Goal: Task Accomplishment & Management: Use online tool/utility

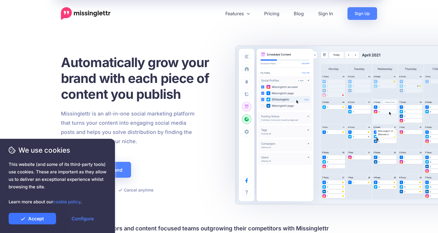
click at [28, 222] on link "Accept" at bounding box center [32, 218] width 47 height 12
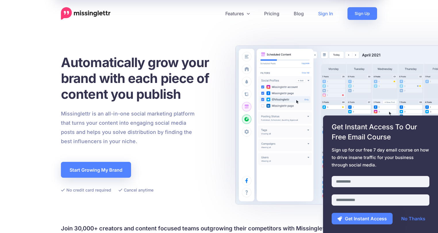
click at [330, 15] on link "Sign In" at bounding box center [325, 13] width 29 height 13
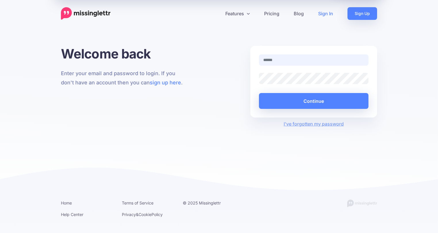
type input "**********"
click at [259, 93] on button "Continue" at bounding box center [314, 101] width 110 height 16
click at [304, 110] on div "**********" at bounding box center [313, 82] width 127 height 72
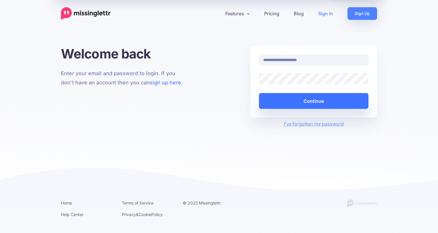
click at [307, 108] on button "Continue" at bounding box center [314, 101] width 110 height 16
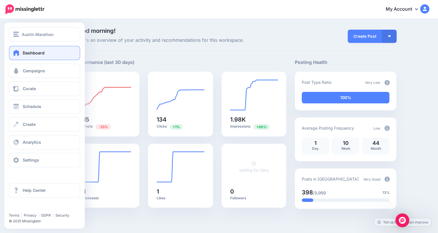
click at [29, 52] on span "Dashboard" at bounding box center [34, 52] width 22 height 5
click at [29, 72] on span "Campaigns" at bounding box center [34, 70] width 22 height 5
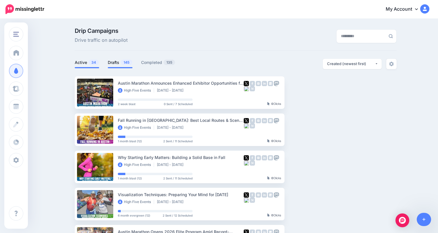
click at [119, 64] on link "Drafts 145" at bounding box center [120, 62] width 25 height 7
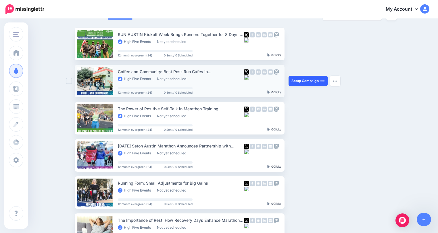
scroll to position [51, 0]
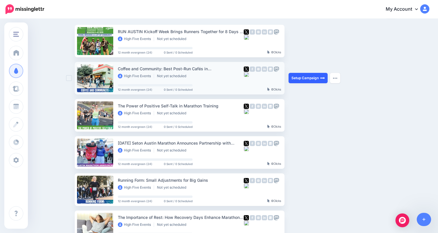
click at [301, 81] on link "Setup Campaign" at bounding box center [308, 78] width 39 height 10
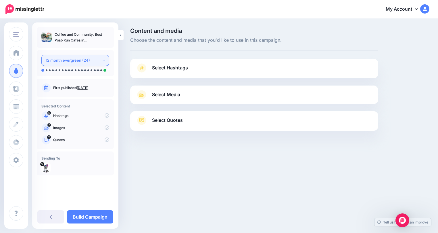
click at [70, 65] on button "12 month evergreen (24)" at bounding box center [75, 60] width 68 height 11
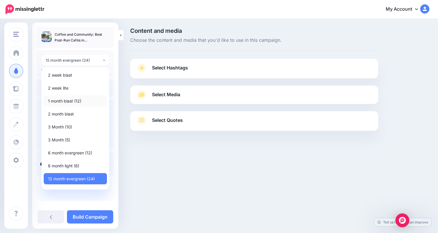
click at [68, 96] on link "1 month blast (12)" at bounding box center [75, 100] width 63 height 11
select select "******"
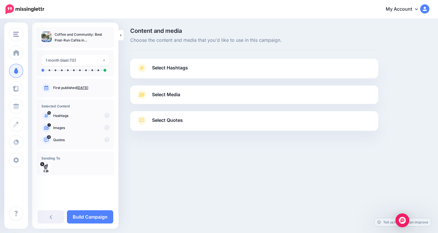
click at [161, 66] on span "Select Hashtags" at bounding box center [170, 68] width 36 height 8
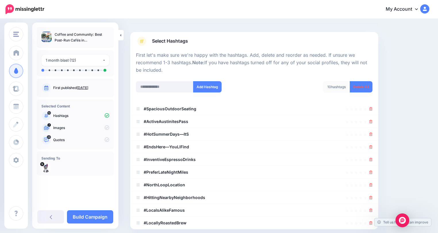
scroll to position [35, 0]
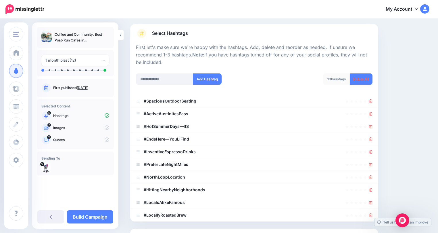
click at [364, 77] on link "Delete All" at bounding box center [361, 78] width 23 height 11
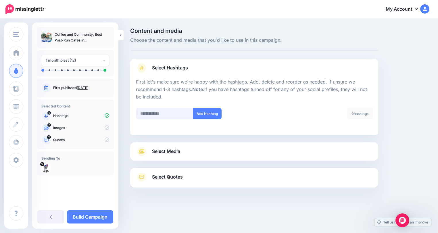
click at [163, 117] on input "text" at bounding box center [165, 113] width 58 height 11
type input "******"
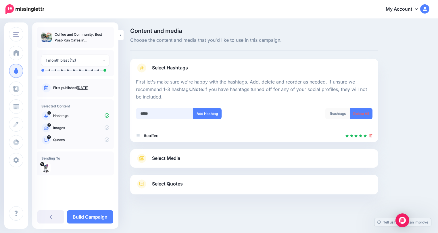
type input "******"
click at [178, 156] on span "Select Media" at bounding box center [166, 158] width 28 height 8
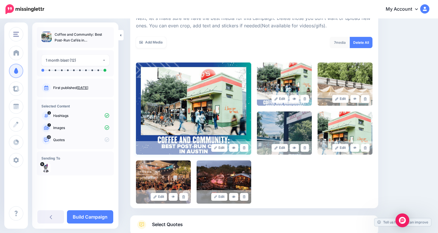
scroll to position [127, 0]
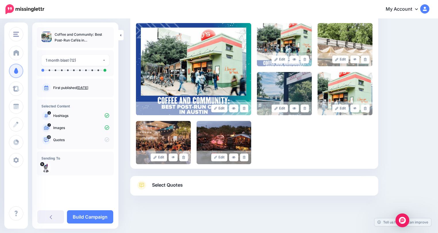
click at [235, 185] on link "Select Quotes" at bounding box center [254, 187] width 237 height 15
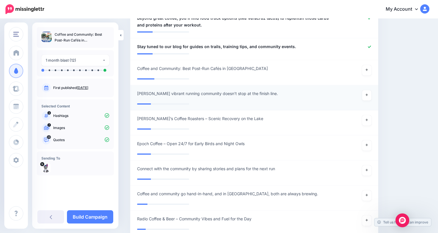
scroll to position [939, 0]
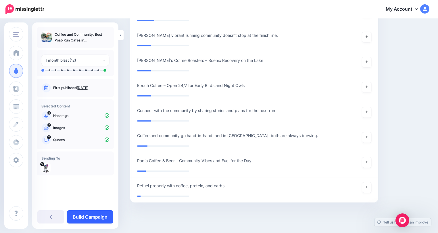
click at [96, 214] on link "Build Campaign" at bounding box center [90, 216] width 46 height 13
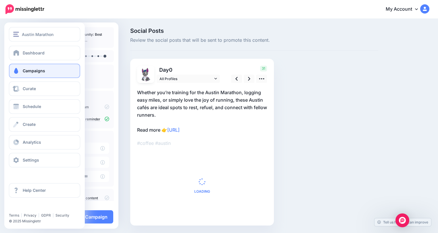
click at [21, 70] on link "Campaigns" at bounding box center [44, 71] width 71 height 14
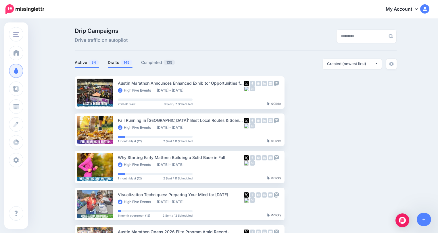
click at [121, 61] on span "145" at bounding box center [127, 62] width 12 height 5
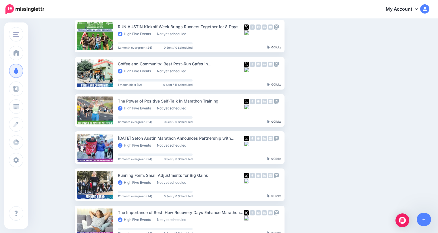
scroll to position [77, 0]
